Goal: Check status: Check status

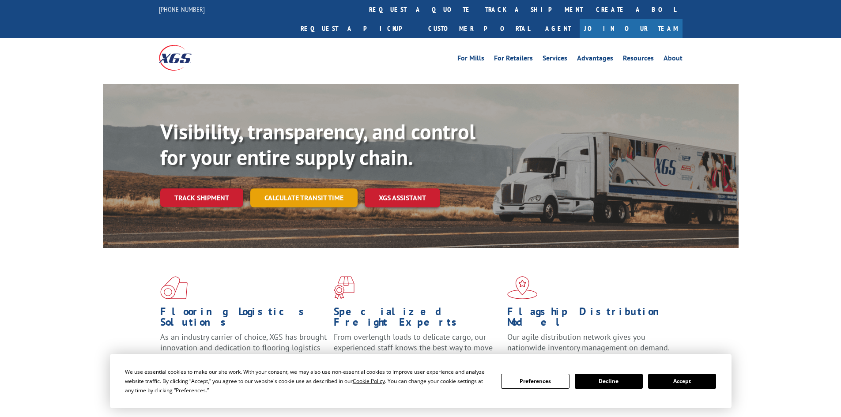
click at [313, 188] on link "Calculate transit time" at bounding box center [303, 197] width 107 height 19
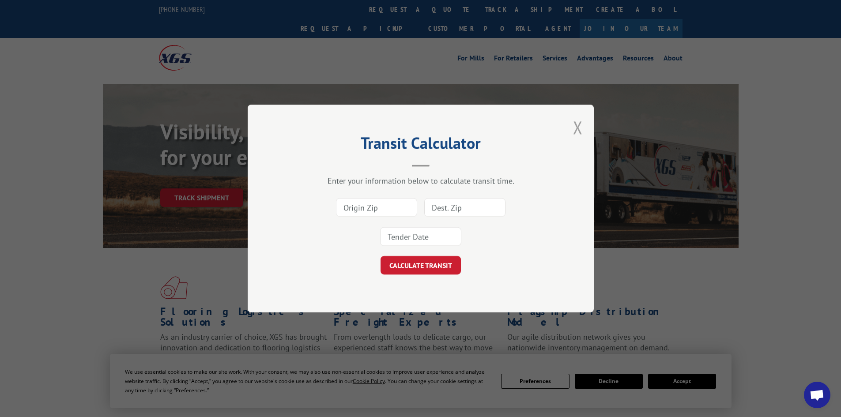
click at [580, 124] on button "Close modal" at bounding box center [578, 127] width 10 height 23
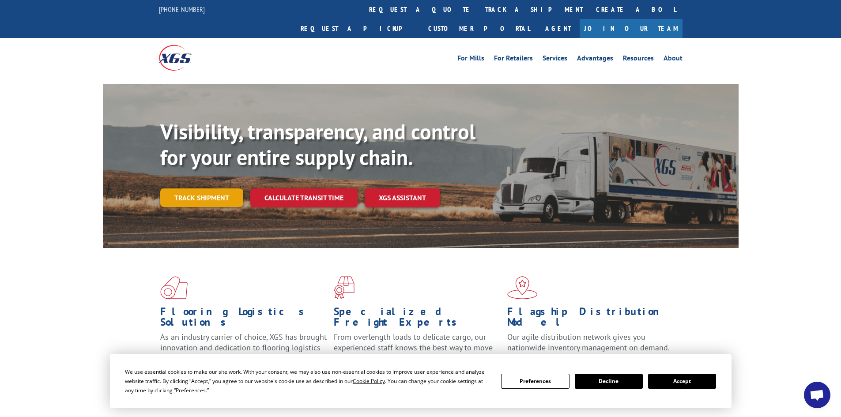
click at [201, 188] on link "Track shipment" at bounding box center [201, 197] width 83 height 19
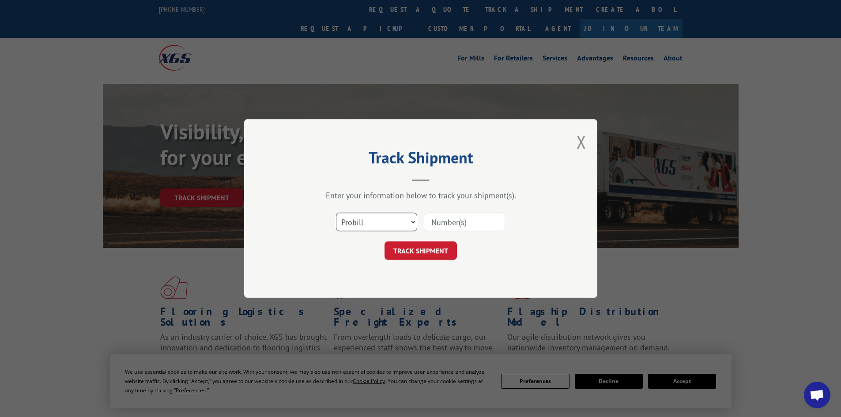
click at [367, 224] on select "Select category... Probill BOL PO" at bounding box center [376, 222] width 81 height 19
select select "bol"
click at [336, 213] on select "Select category... Probill BOL PO" at bounding box center [376, 222] width 81 height 19
drag, startPoint x: 437, startPoint y: 222, endPoint x: 447, endPoint y: 222, distance: 10.2
click at [437, 222] on input at bounding box center [464, 222] width 81 height 19
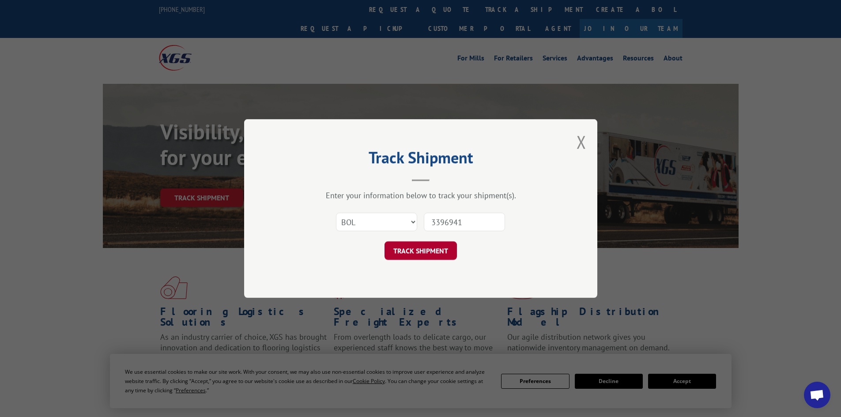
type input "3396941"
click at [437, 255] on button "TRACK SHIPMENT" at bounding box center [420, 250] width 72 height 19
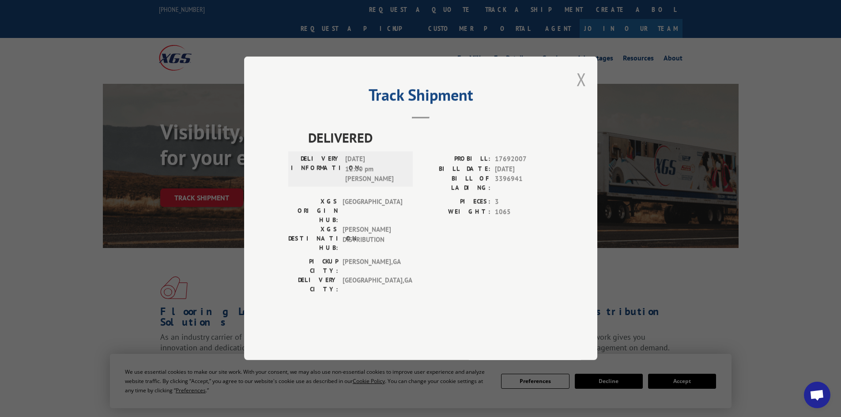
click at [585, 91] on button "Close modal" at bounding box center [581, 79] width 10 height 23
